Goal: Navigation & Orientation: Find specific page/section

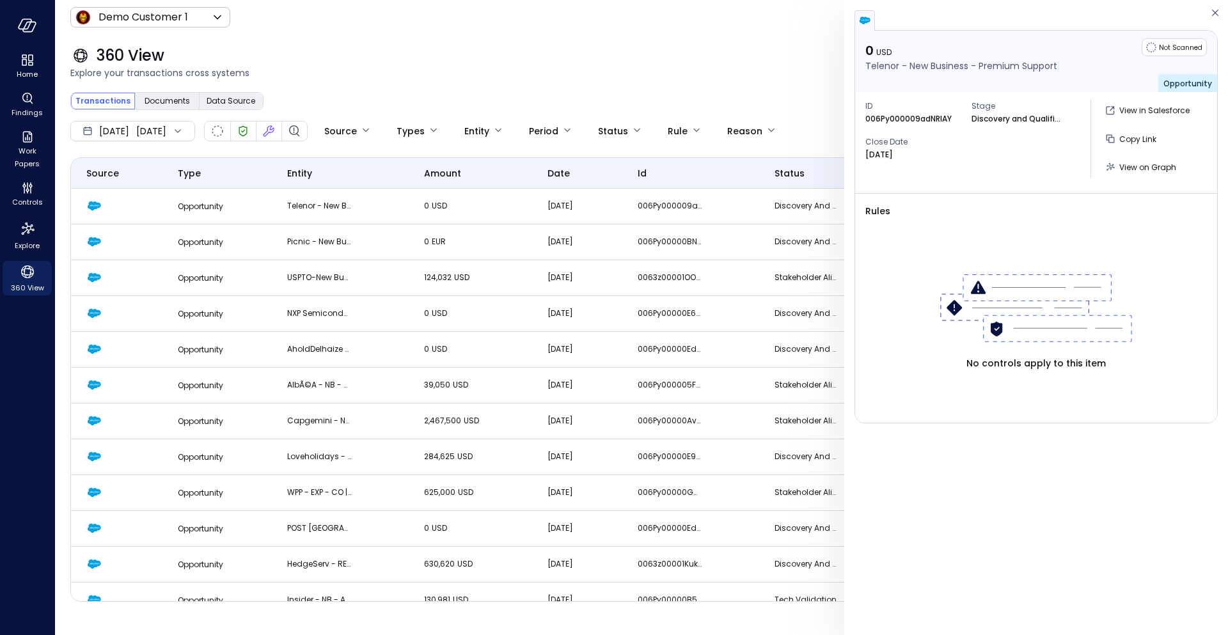
drag, startPoint x: 352, startPoint y: 47, endPoint x: 273, endPoint y: 49, distance: 78.7
click at [352, 47] on div "360 View" at bounding box center [641, 55] width 1142 height 20
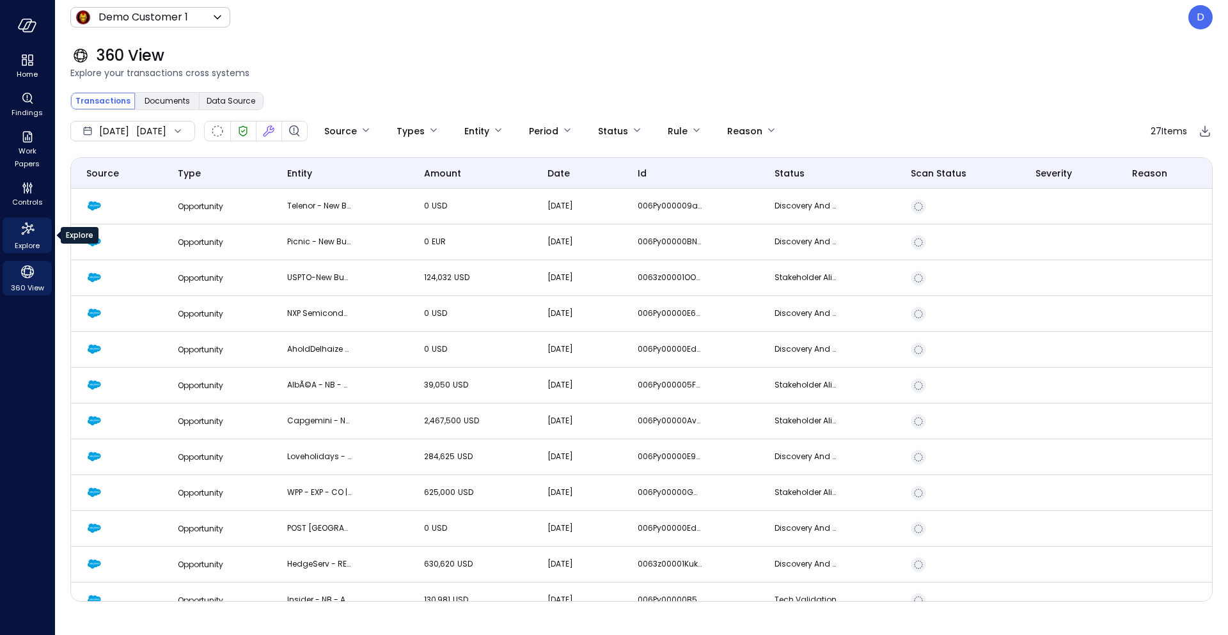
click at [26, 235] on icon "Explore" at bounding box center [27, 229] width 20 height 20
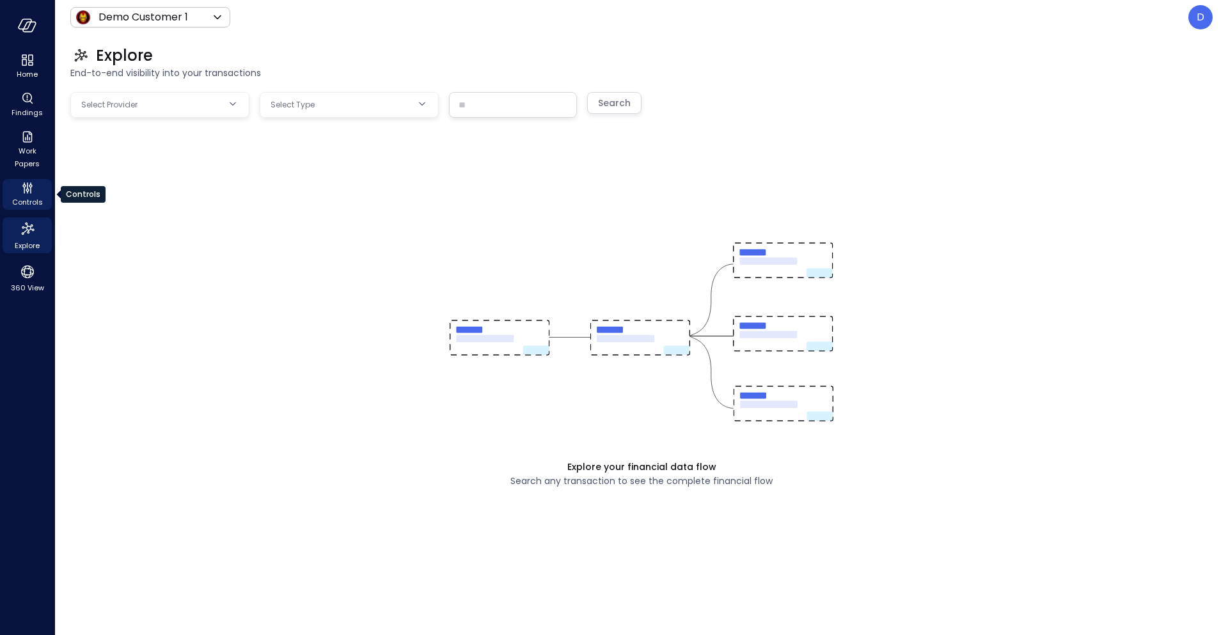
click at [26, 187] on icon "Controls" at bounding box center [27, 187] width 15 height 15
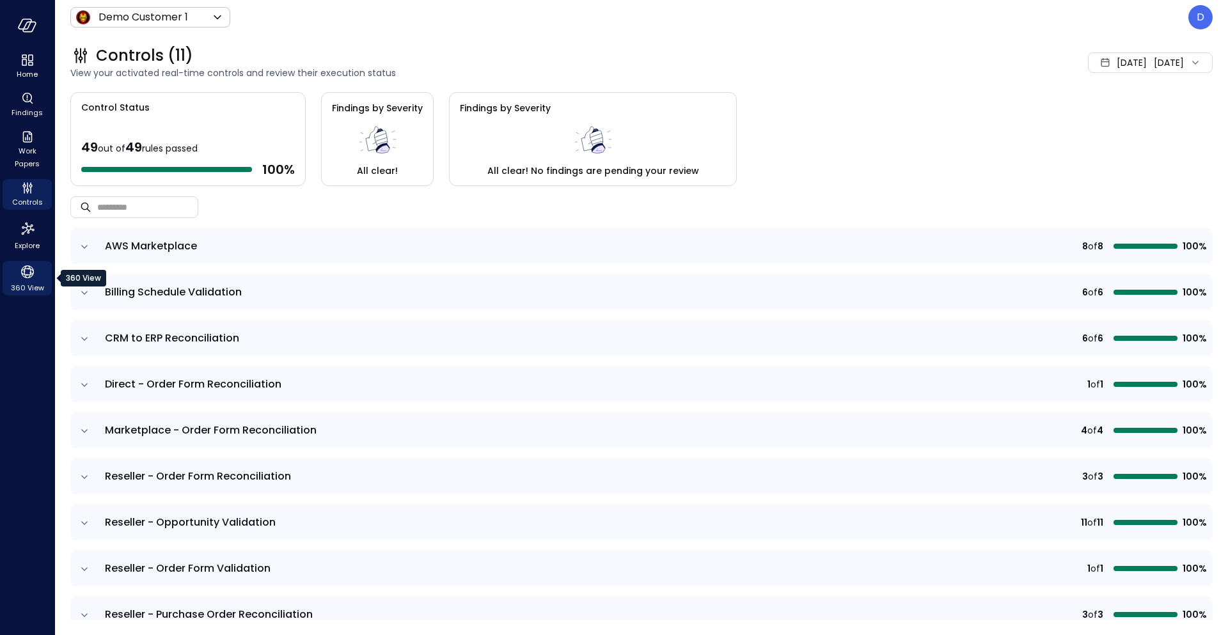
click at [23, 272] on icon "360 View" at bounding box center [27, 271] width 19 height 19
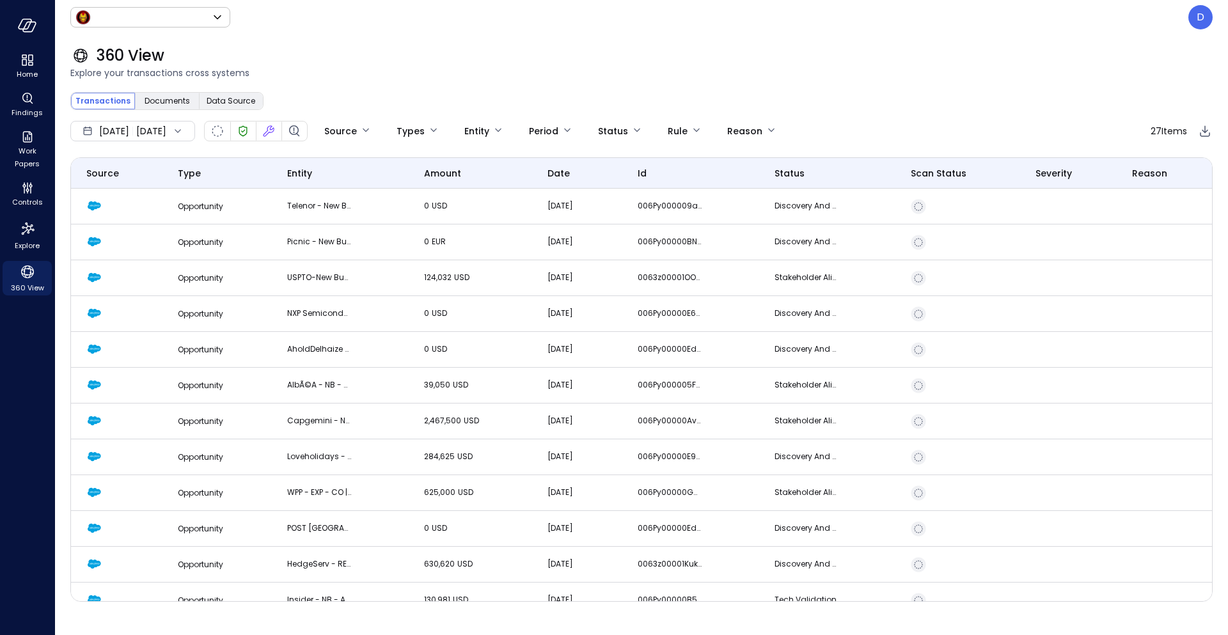
type input "*****"
click at [333, 99] on div "Transactions Documents Data Source" at bounding box center [641, 101] width 1142 height 18
click at [244, 103] on span "Data Source" at bounding box center [231, 101] width 49 height 13
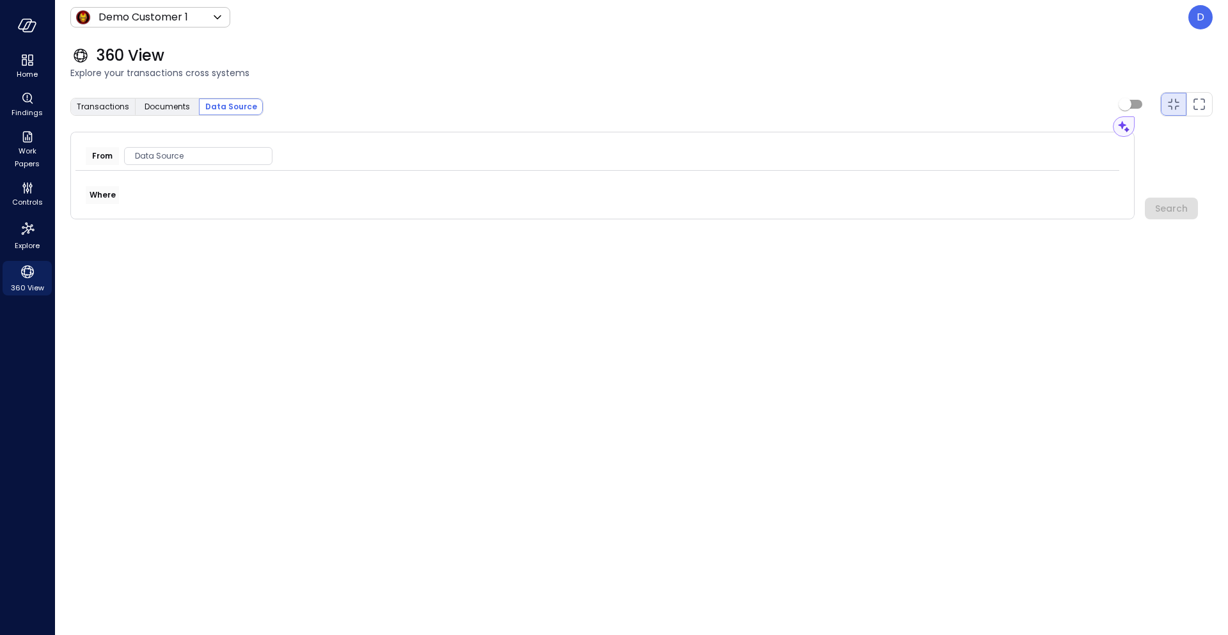
click at [108, 46] on span "360 View" at bounding box center [130, 55] width 68 height 20
click at [1081, 109] on div "Transactions Documents Data Source" at bounding box center [641, 106] width 1142 height 29
click at [1112, 126] on div "Assistant" at bounding box center [1106, 126] width 38 height 13
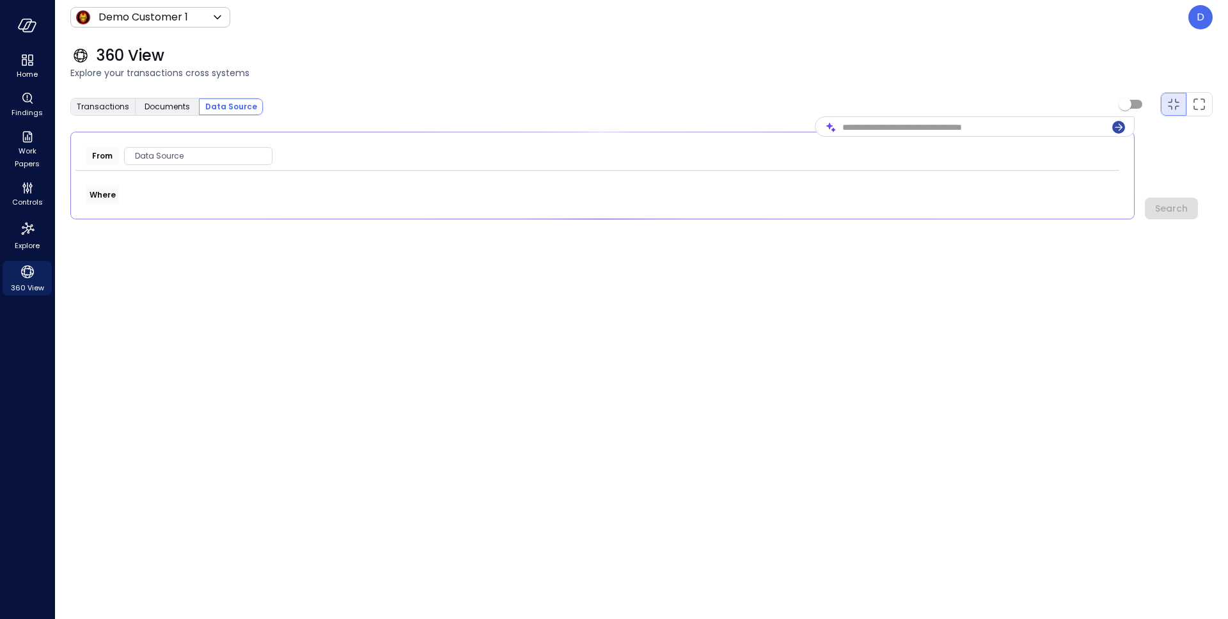
click at [1121, 127] on icon "button" at bounding box center [1119, 126] width 8 height 7
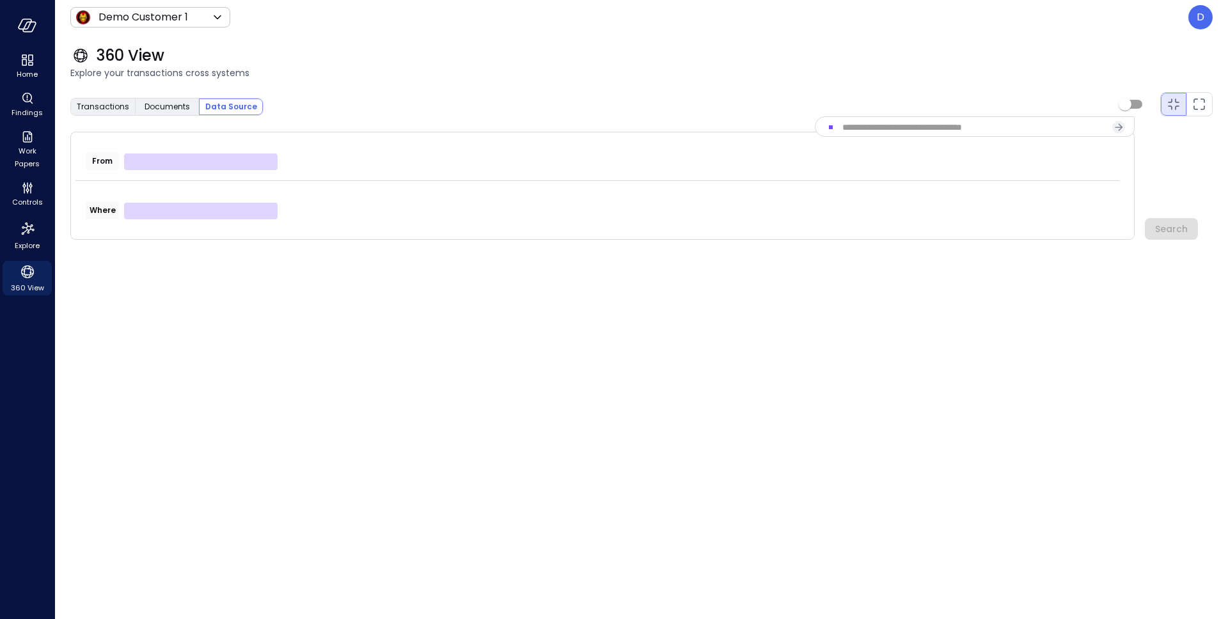
click at [1116, 128] on div "​ ​" at bounding box center [974, 127] width 318 height 20
click at [829, 123] on button "button" at bounding box center [830, 127] width 13 height 13
click at [1073, 125] on div "Assistant" at bounding box center [1098, 126] width 73 height 20
click at [1169, 141] on div "Assistant From Where Search" at bounding box center [641, 186] width 1142 height 108
click at [33, 196] on span "Controls" at bounding box center [27, 202] width 31 height 13
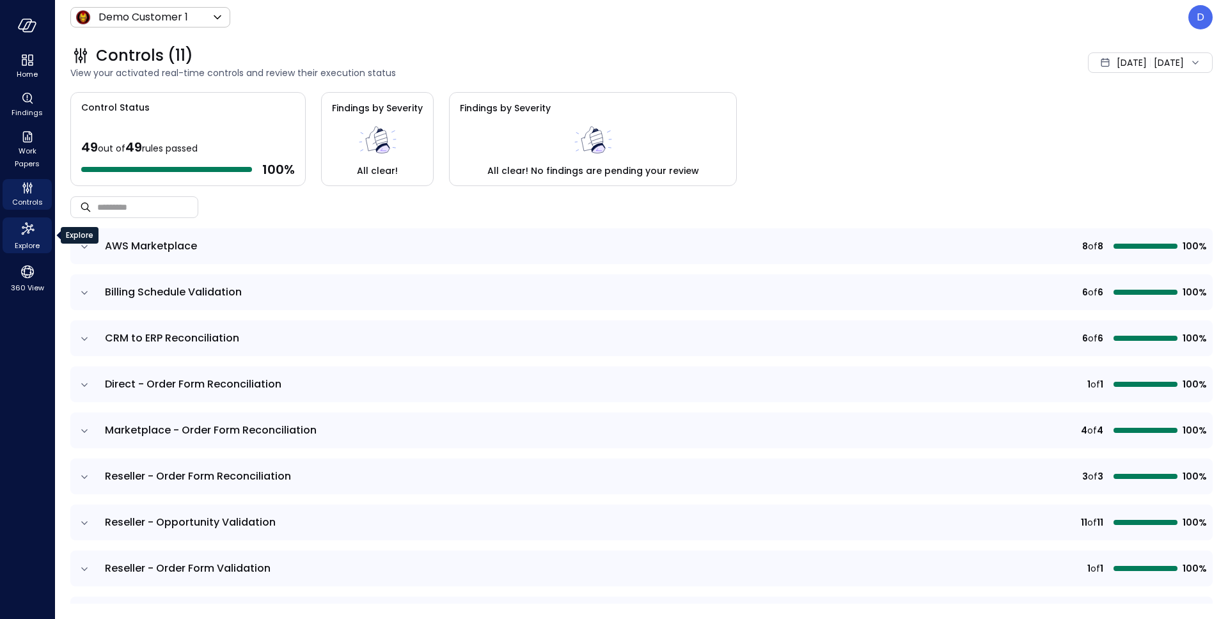
click at [26, 235] on icon "Explore" at bounding box center [27, 229] width 20 height 20
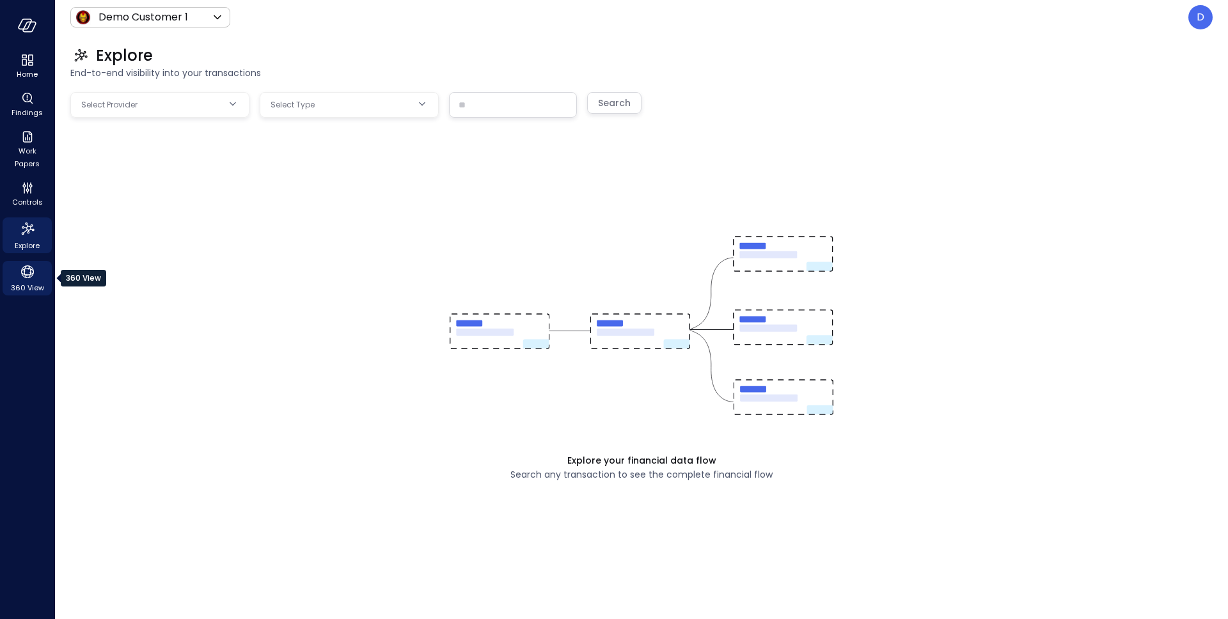
click at [29, 279] on icon "360 View" at bounding box center [27, 271] width 19 height 19
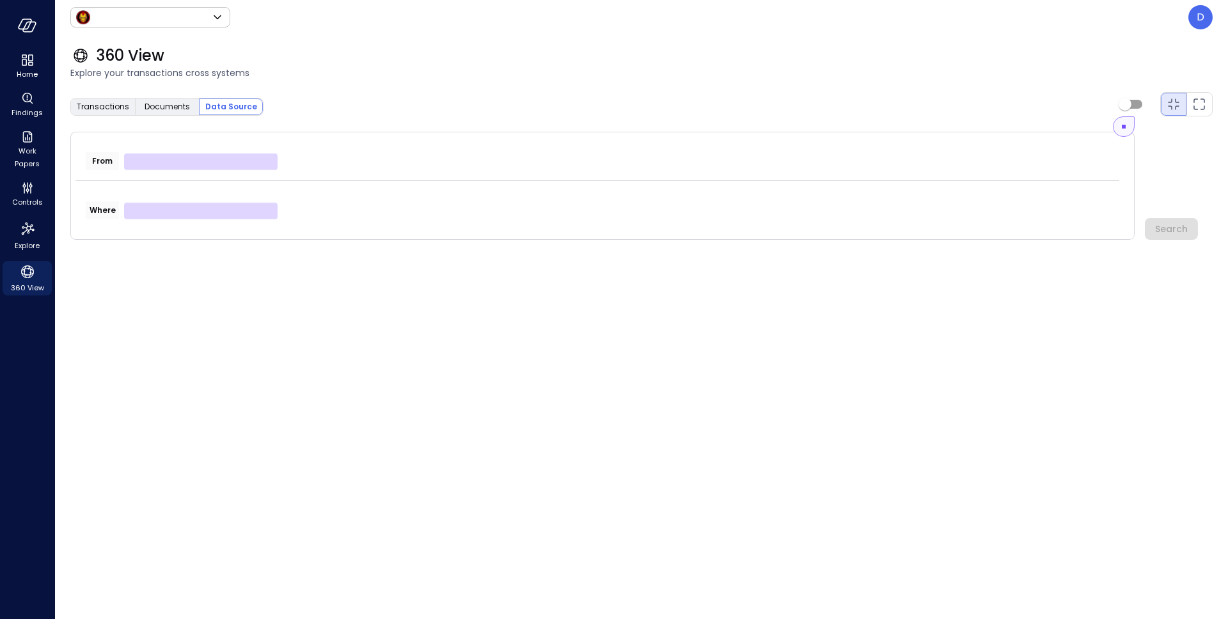
type input "*****"
click at [215, 109] on span "Data Source" at bounding box center [231, 106] width 52 height 13
